Goal: Find specific page/section: Find specific page/section

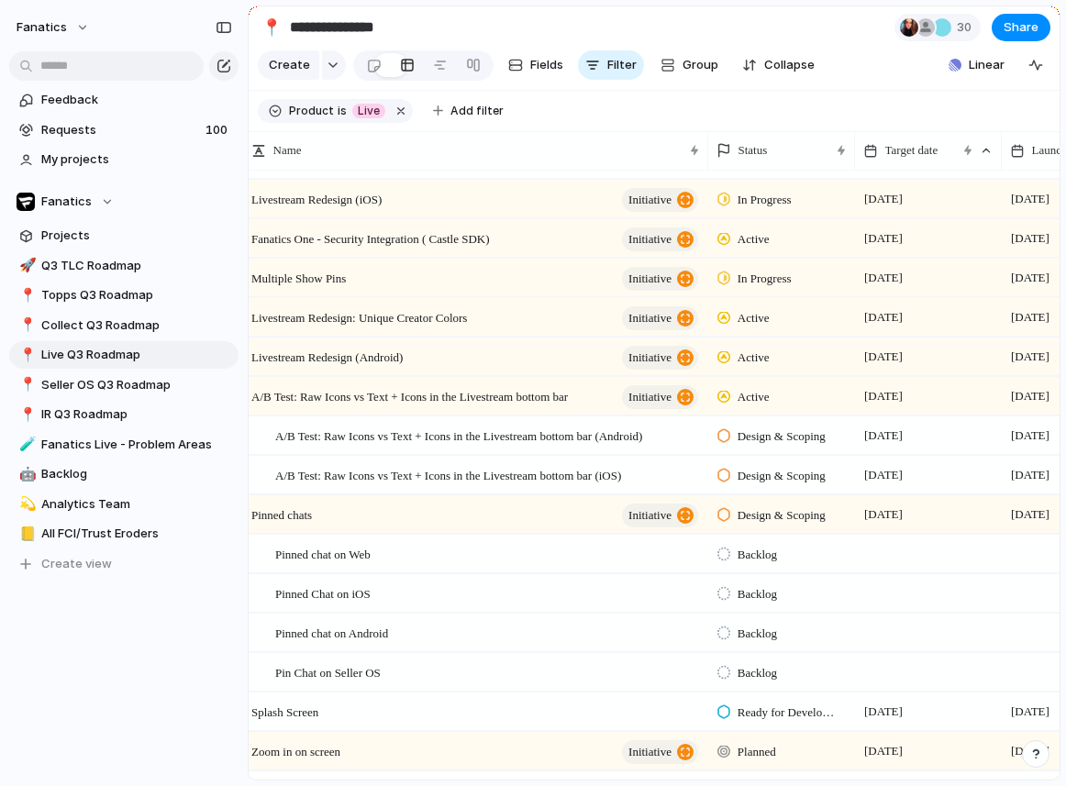
scroll to position [0, 76]
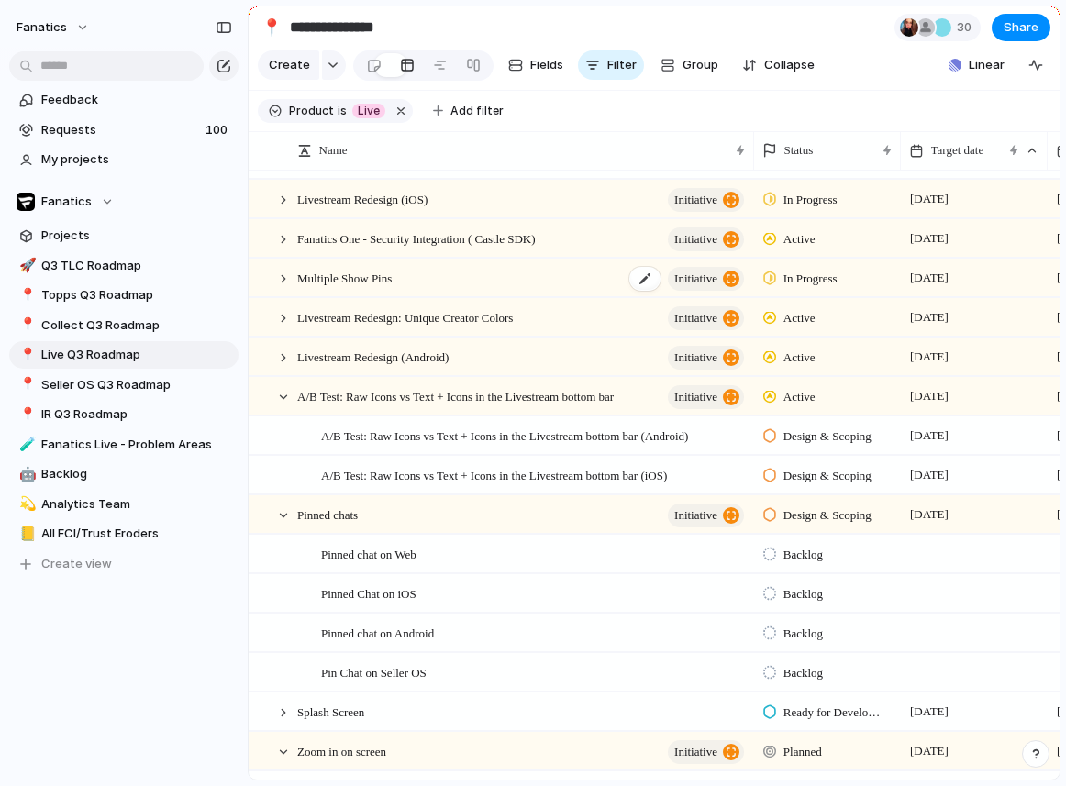
click at [465, 282] on div "Multiple Show Pins initiative" at bounding box center [522, 279] width 450 height 38
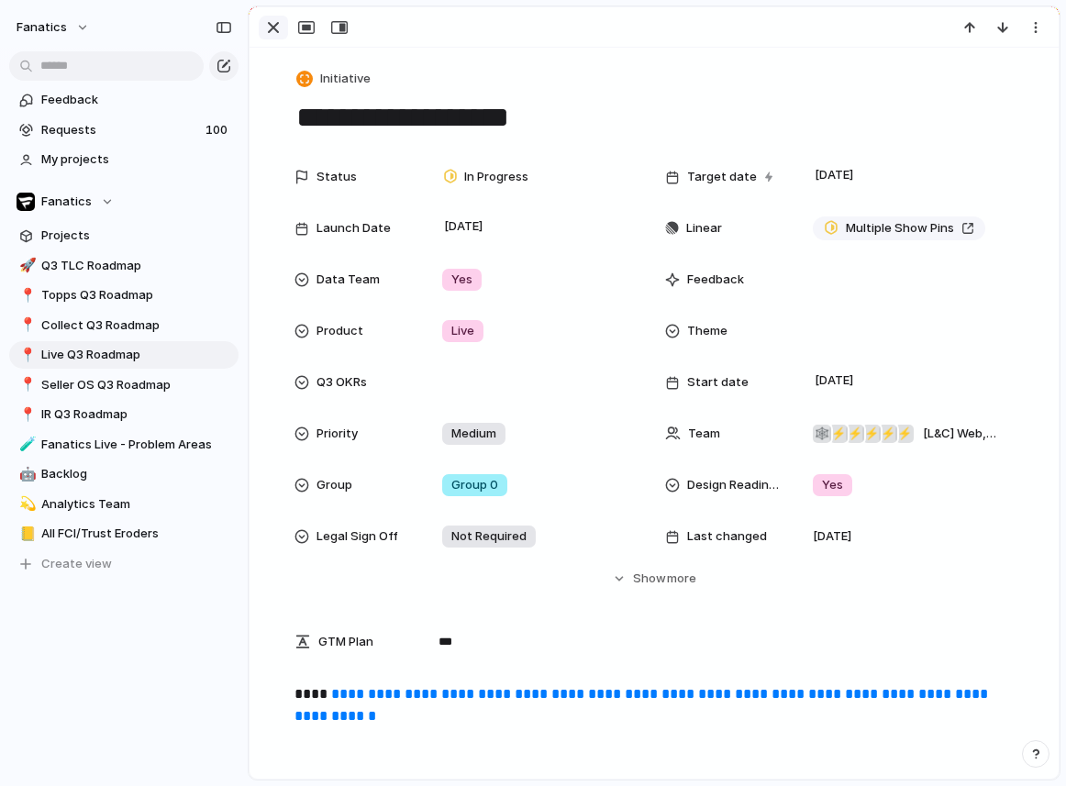
click at [273, 31] on div "button" at bounding box center [273, 28] width 22 height 22
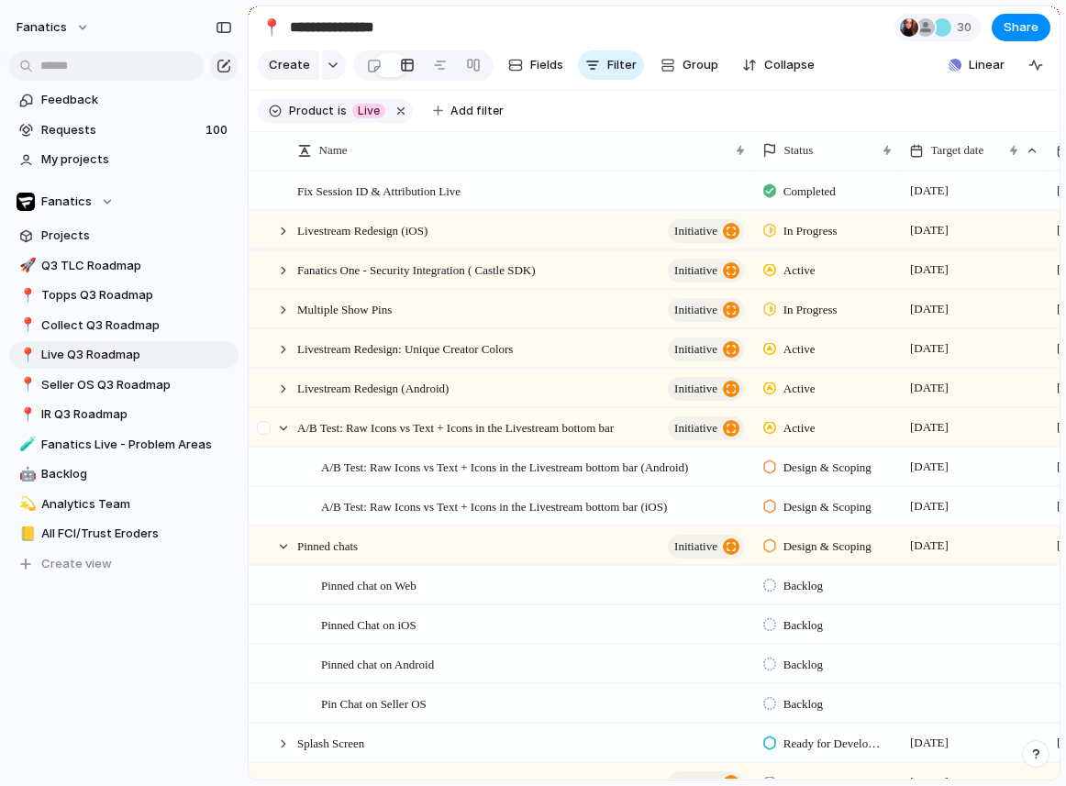
click at [278, 434] on div at bounding box center [266, 434] width 33 height 50
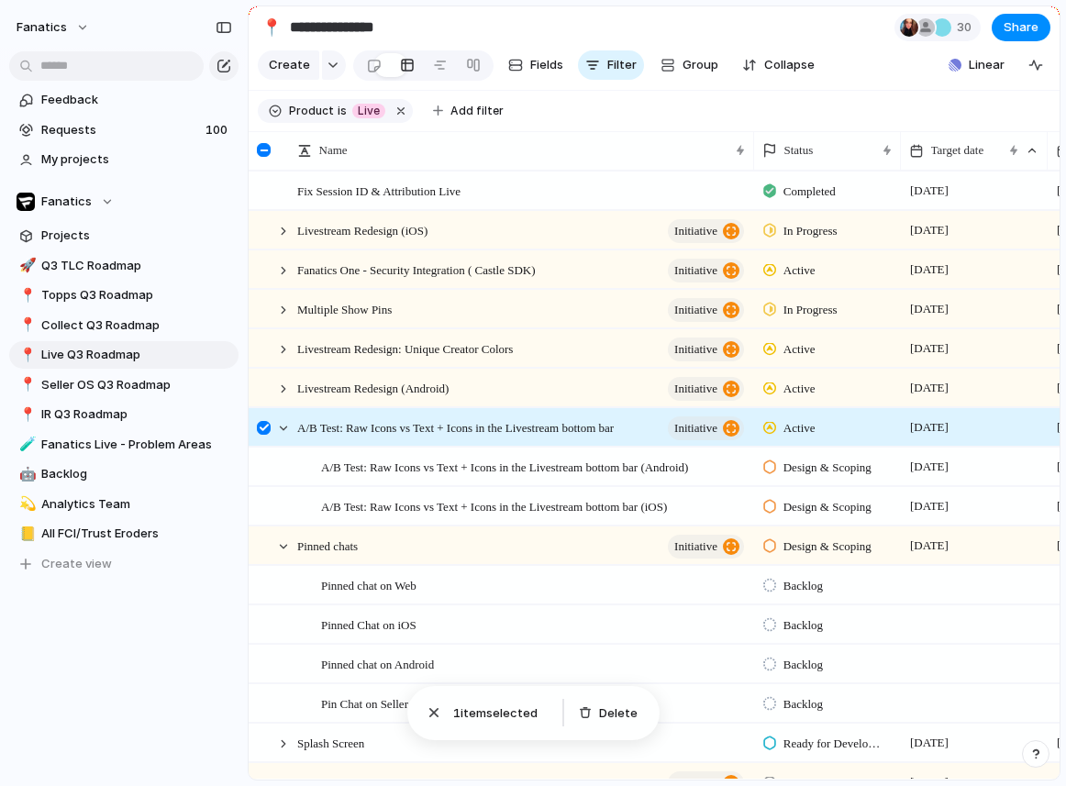
click at [263, 430] on div at bounding box center [264, 428] width 14 height 14
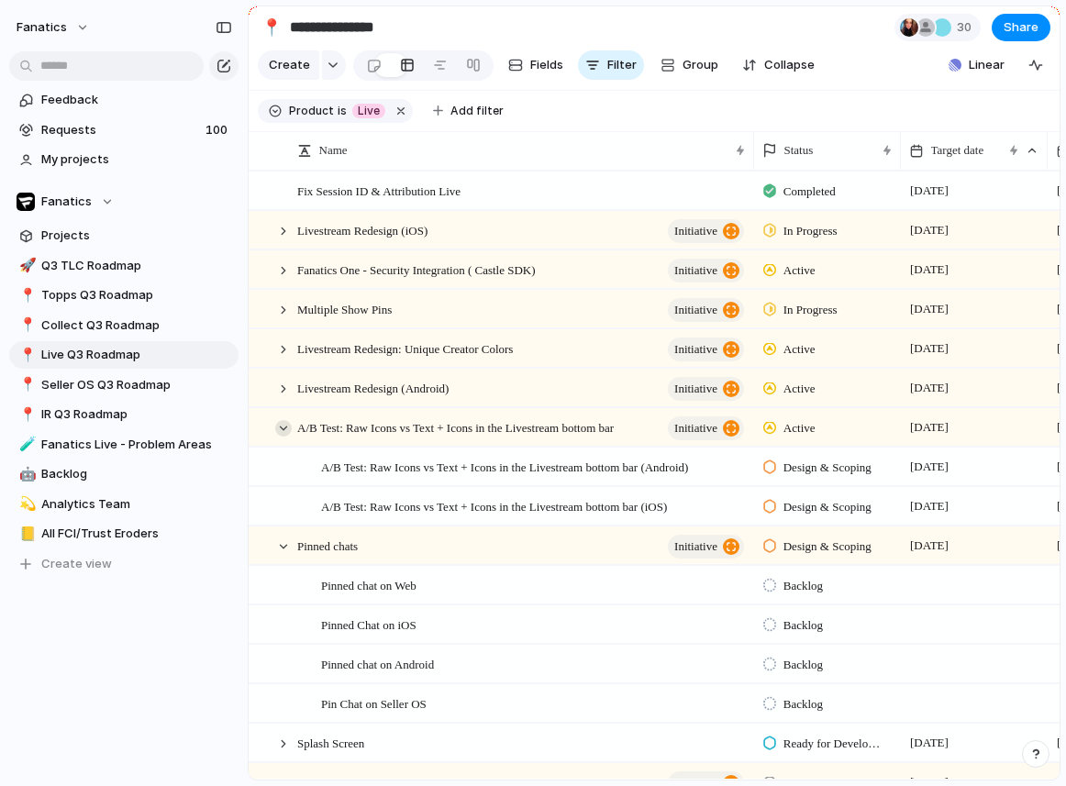
click at [284, 430] on div at bounding box center [283, 428] width 17 height 17
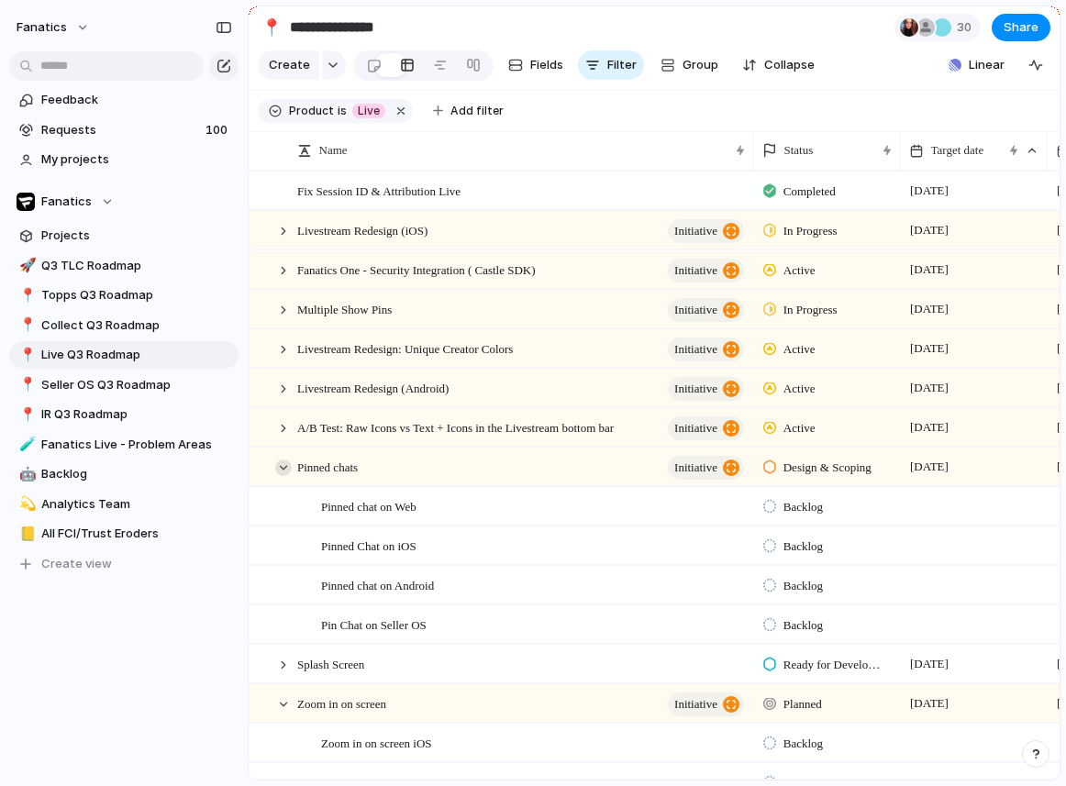
click at [282, 463] on div at bounding box center [283, 468] width 17 height 17
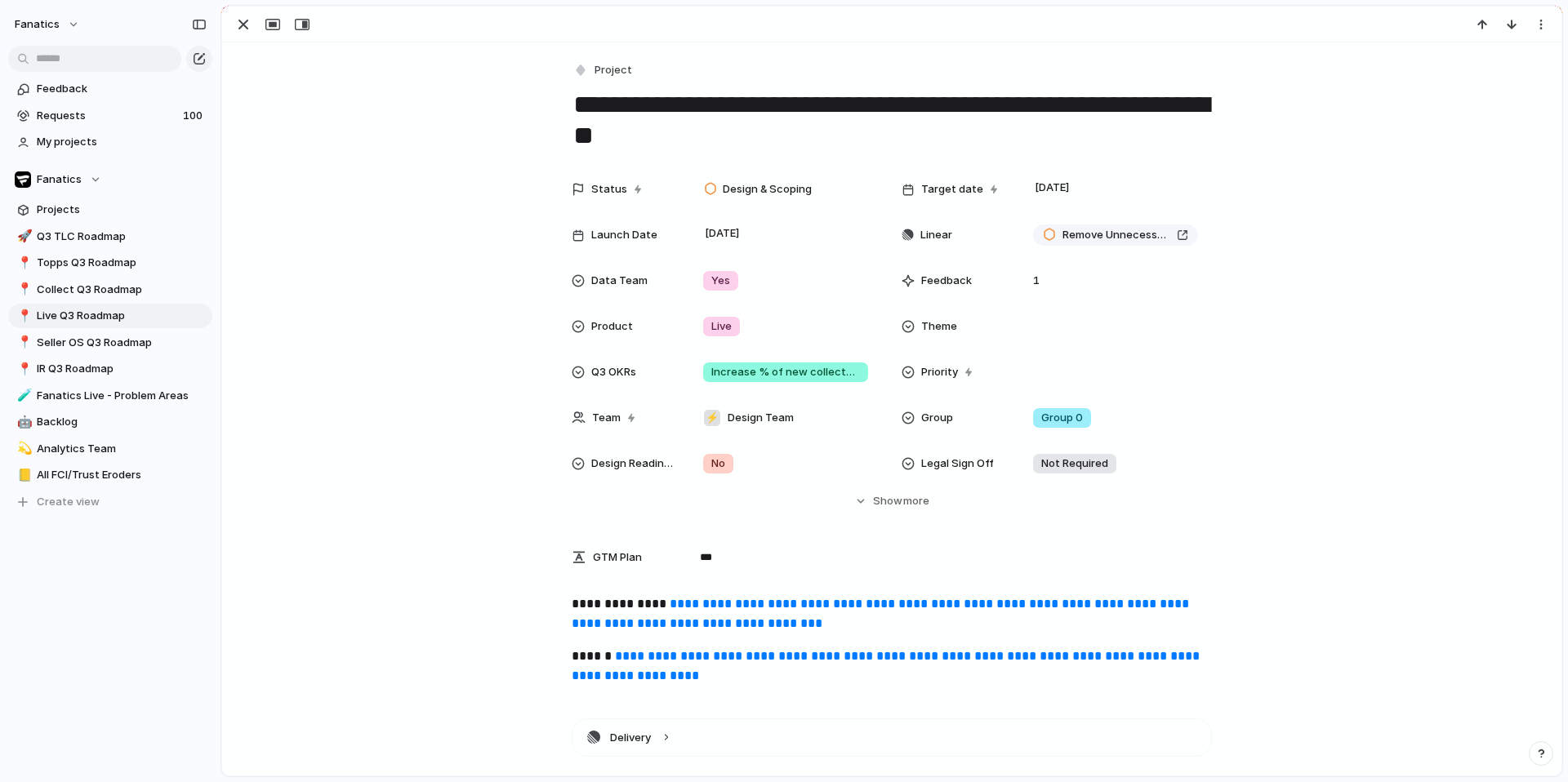
scroll to position [0, 2]
